Goal: Navigation & Orientation: Find specific page/section

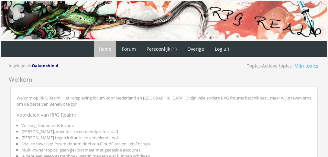
click at [273, 64] on link "Actieve topics" at bounding box center [277, 66] width 30 height 6
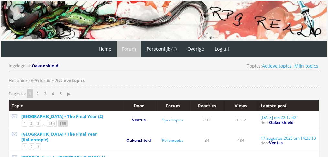
click at [58, 120] on link "155" at bounding box center [63, 123] width 10 height 6
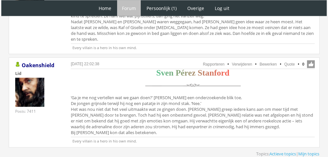
scroll to position [1447, 0]
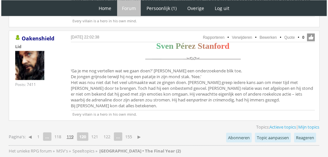
click at [69, 132] on link "119" at bounding box center [70, 136] width 12 height 9
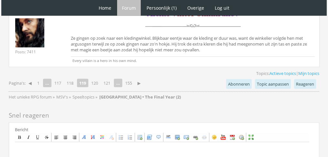
scroll to position [1654, 0]
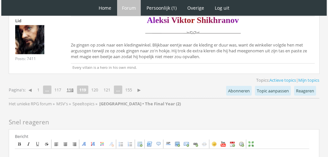
click at [73, 85] on link "118" at bounding box center [70, 89] width 12 height 9
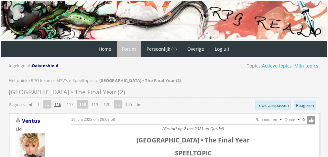
click at [58, 103] on link "116" at bounding box center [58, 104] width 12 height 9
click at [61, 104] on link "114" at bounding box center [58, 104] width 12 height 9
click at [72, 104] on link "113" at bounding box center [70, 104] width 12 height 9
click at [72, 104] on link "112" at bounding box center [70, 104] width 12 height 9
click at [72, 104] on link "111" at bounding box center [70, 104] width 12 height 9
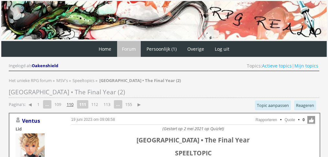
click at [72, 104] on link "110" at bounding box center [70, 104] width 12 height 9
click at [72, 108] on p "Pagina's: ◀ 1 ... 108 109 110 111 112 ... 155 ▶" at bounding box center [76, 104] width 134 height 13
click at [79, 98] on p "Pagina's: ◀ 1 ... 108 109 110 111 112 ... 155 ▶" at bounding box center [76, 104] width 134 height 13
click at [75, 103] on link "109" at bounding box center [70, 104] width 12 height 9
click at [75, 103] on link "108" at bounding box center [70, 104] width 12 height 9
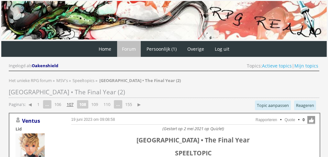
click at [75, 103] on link "107" at bounding box center [70, 104] width 12 height 9
click at [71, 103] on link "106" at bounding box center [70, 104] width 12 height 9
click at [71, 103] on link "105" at bounding box center [70, 104] width 12 height 9
click at [71, 103] on link "104" at bounding box center [70, 104] width 12 height 9
click at [71, 103] on link "103" at bounding box center [70, 104] width 12 height 9
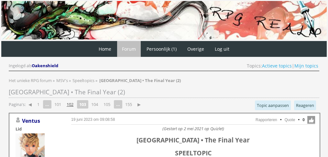
click at [71, 103] on link "102" at bounding box center [70, 104] width 12 height 9
click at [60, 101] on link "100" at bounding box center [58, 104] width 12 height 9
click at [60, 101] on link "98" at bounding box center [57, 104] width 10 height 9
click at [60, 101] on link "96" at bounding box center [57, 104] width 10 height 9
click at [60, 101] on link "94" at bounding box center [57, 104] width 10 height 9
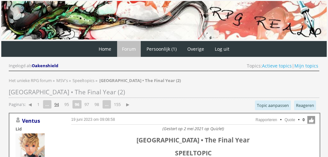
click at [60, 101] on link "94" at bounding box center [57, 104] width 10 height 9
click at [60, 101] on link "92" at bounding box center [57, 104] width 10 height 9
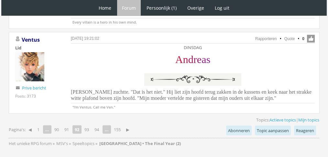
scroll to position [1598, 0]
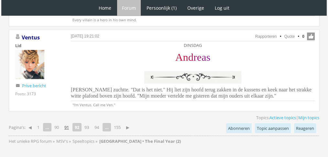
click at [68, 123] on link "91" at bounding box center [67, 127] width 10 height 9
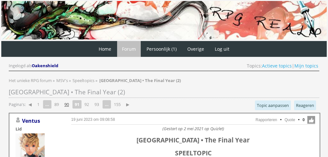
click at [68, 103] on link "90" at bounding box center [67, 104] width 10 height 9
click at [68, 104] on link "89" at bounding box center [67, 104] width 10 height 9
click at [68, 104] on link "88" at bounding box center [67, 104] width 10 height 9
click at [67, 103] on link "87" at bounding box center [67, 104] width 10 height 9
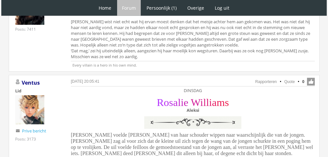
scroll to position [1761, 0]
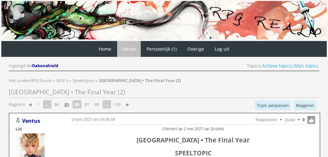
click at [69, 105] on link "85" at bounding box center [67, 104] width 10 height 9
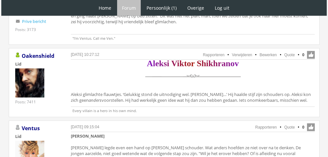
scroll to position [1774, 0]
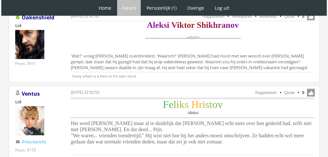
scroll to position [1729, 0]
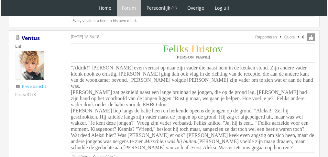
scroll to position [2993, 0]
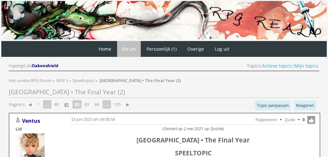
click at [69, 101] on link "81" at bounding box center [67, 104] width 10 height 9
click at [69, 101] on link "80" at bounding box center [67, 104] width 10 height 9
click at [69, 101] on link "79" at bounding box center [67, 104] width 10 height 9
click at [69, 101] on link "78" at bounding box center [67, 104] width 10 height 9
click at [69, 101] on link "77" at bounding box center [67, 104] width 10 height 9
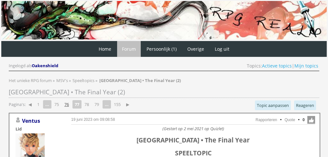
click at [65, 103] on link "76" at bounding box center [67, 104] width 10 height 9
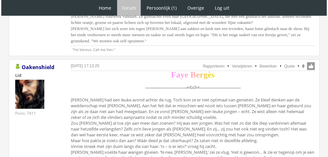
scroll to position [1615, 0]
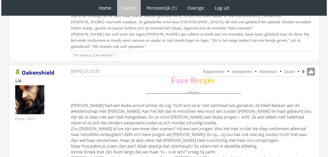
click at [224, 86] on img at bounding box center [193, 93] width 100 height 15
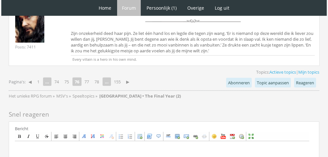
scroll to position [2072, 0]
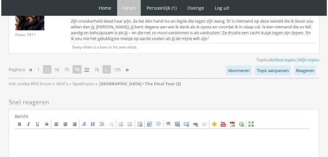
click at [89, 65] on link "77" at bounding box center [87, 69] width 10 height 9
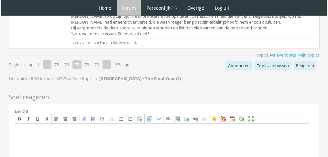
scroll to position [1707, 0]
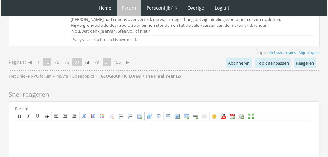
click at [90, 58] on link "78" at bounding box center [87, 62] width 10 height 9
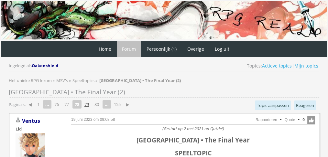
click at [87, 101] on link "79" at bounding box center [87, 104] width 10 height 9
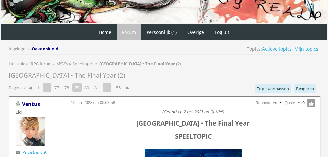
scroll to position [17, 0]
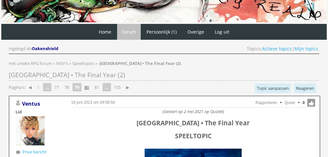
click at [88, 87] on link "80" at bounding box center [87, 87] width 10 height 9
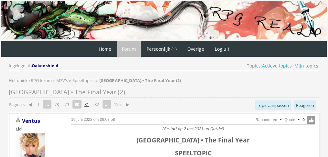
click at [86, 101] on link "81" at bounding box center [87, 104] width 10 height 9
click at [86, 101] on link "82" at bounding box center [87, 104] width 10 height 9
click at [86, 101] on link "83" at bounding box center [87, 104] width 10 height 9
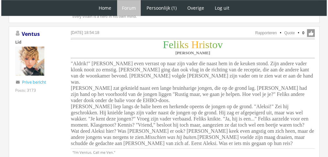
scroll to position [3005, 0]
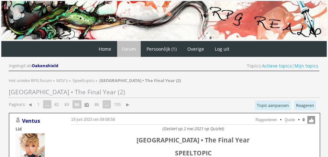
click at [86, 101] on link "85" at bounding box center [87, 104] width 10 height 9
click at [86, 101] on link "86" at bounding box center [87, 104] width 10 height 9
click at [86, 101] on link "87" at bounding box center [87, 104] width 10 height 9
click at [86, 101] on link "88" at bounding box center [87, 104] width 10 height 9
click at [86, 101] on link "89" at bounding box center [87, 104] width 10 height 9
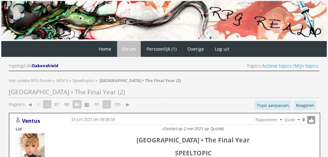
click at [86, 101] on link "90" at bounding box center [87, 104] width 10 height 9
click at [86, 101] on link "91" at bounding box center [87, 104] width 10 height 9
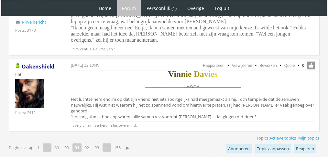
scroll to position [1565, 0]
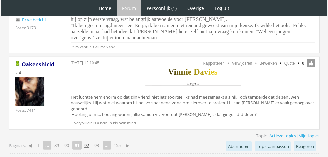
click at [86, 141] on link "92" at bounding box center [87, 145] width 10 height 9
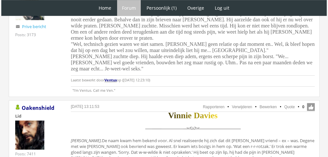
scroll to position [404, 0]
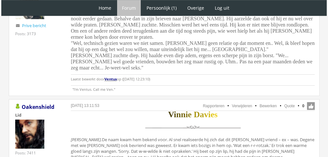
click at [257, 70] on div "DINSDAG F e l i k s H r i s t o v Vinnie Feliks trok een bedenkelijk gezicht. H…" at bounding box center [193, 33] width 244 height 103
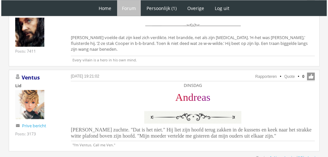
scroll to position [1559, 0]
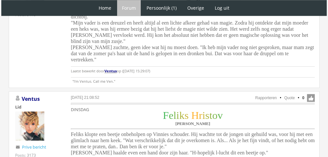
scroll to position [671, 0]
